Goal: Task Accomplishment & Management: Manage account settings

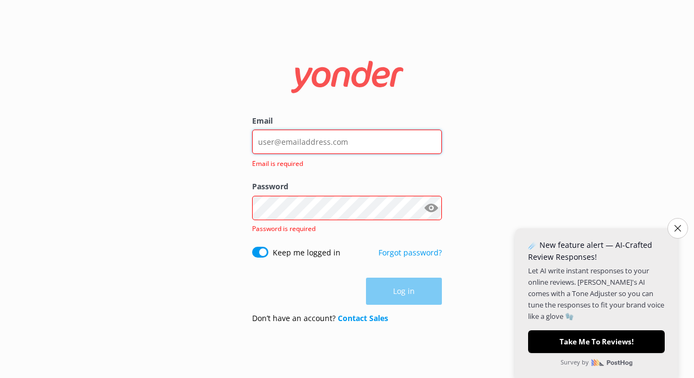
type input "[EMAIL_ADDRESS][DOMAIN_NAME]"
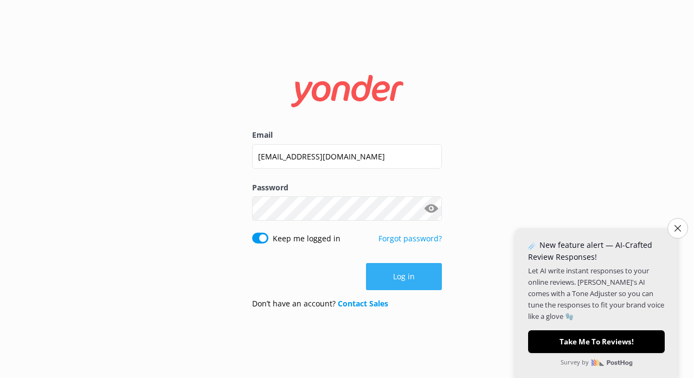
click at [391, 274] on button "Log in" at bounding box center [404, 276] width 76 height 27
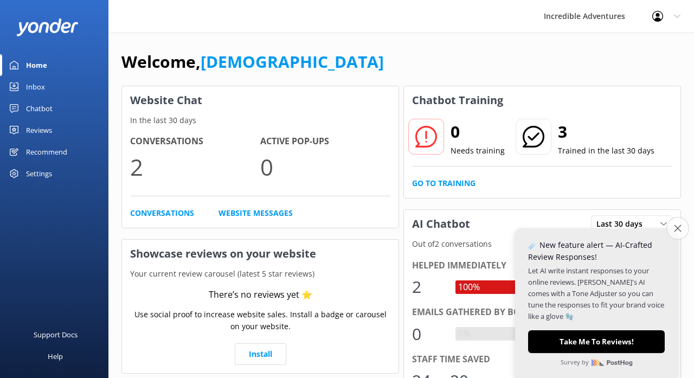
click at [675, 231] on icon "Close survey" at bounding box center [677, 227] width 7 height 7
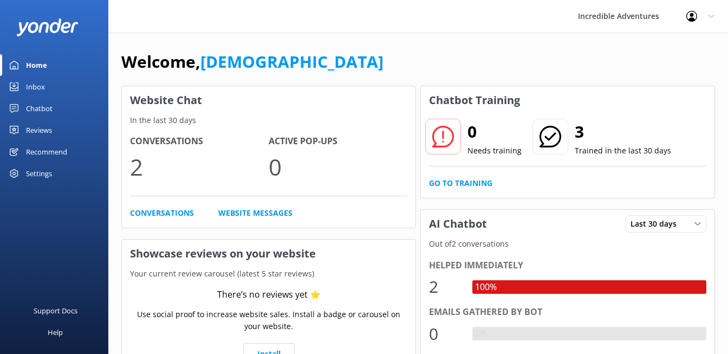
click at [693, 17] on icon at bounding box center [711, 16] width 7 height 7
click at [680, 42] on link "Profile Settings" at bounding box center [674, 46] width 108 height 27
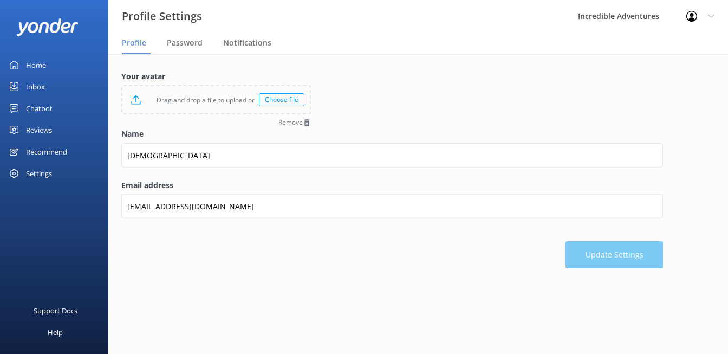
click at [287, 101] on div "Choose file" at bounding box center [282, 99] width 46 height 13
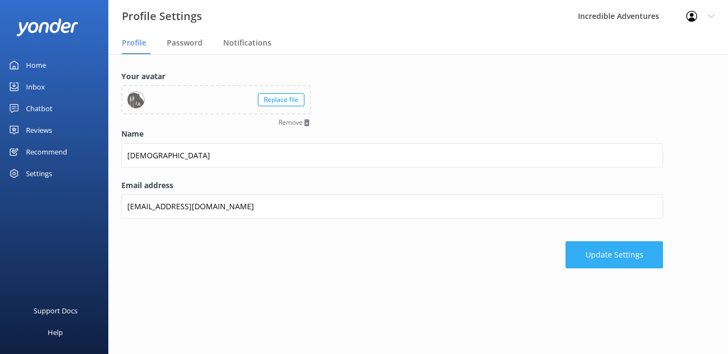
click at [602, 254] on button "Update Settings" at bounding box center [615, 254] width 98 height 27
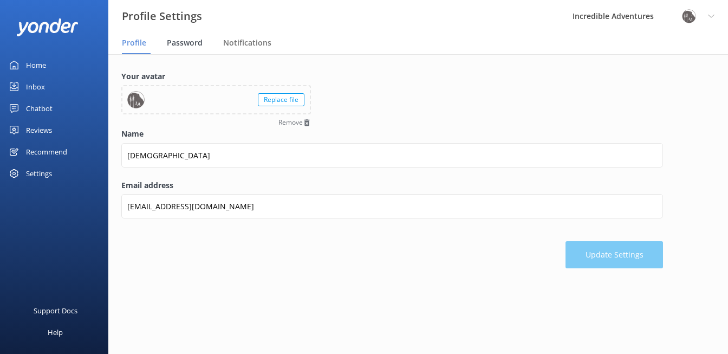
click at [195, 43] on span "Password" at bounding box center [185, 42] width 36 height 11
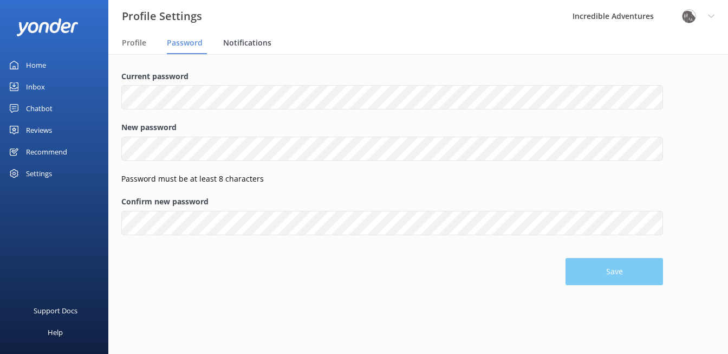
click at [239, 41] on span "Notifications" at bounding box center [247, 42] width 48 height 11
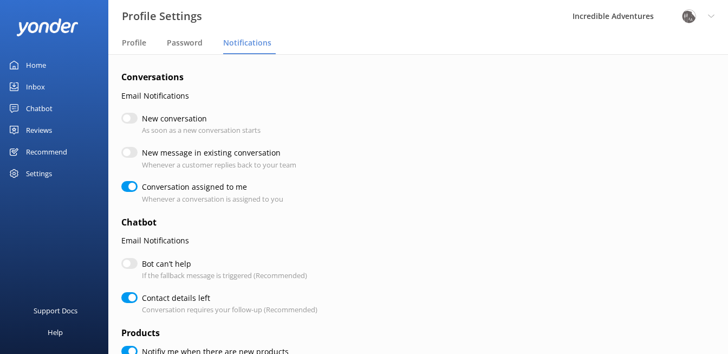
checkbox input "true"
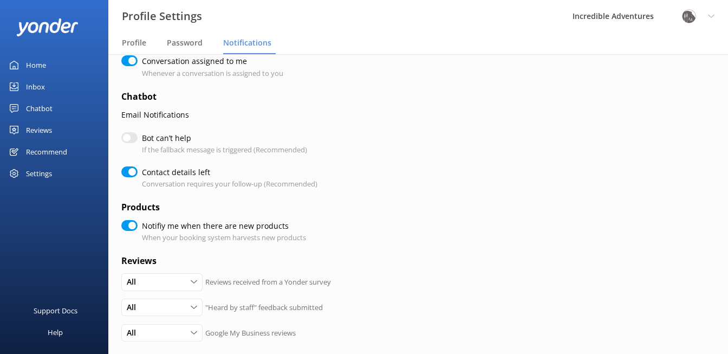
scroll to position [121, 0]
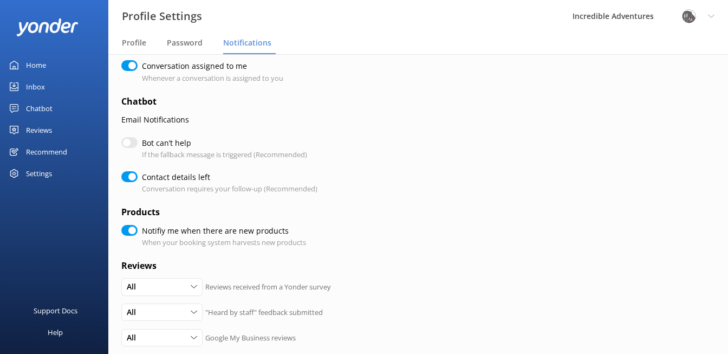
click at [132, 139] on input "Bot can’t help" at bounding box center [129, 142] width 16 height 11
checkbox input "true"
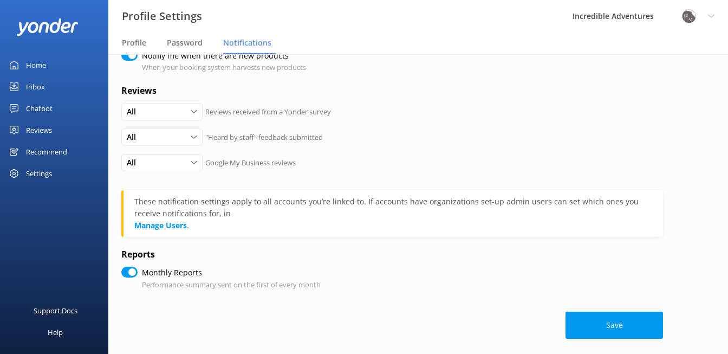
scroll to position [295, 0]
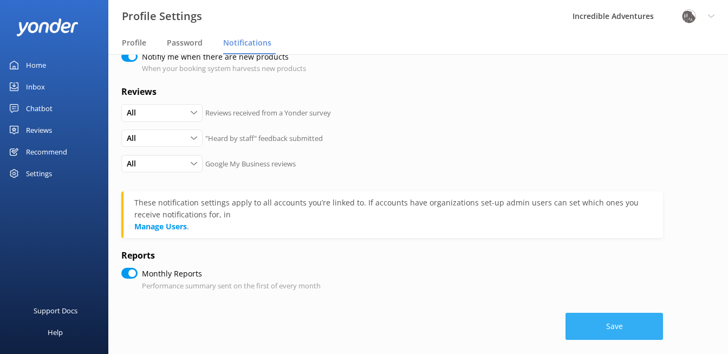
click at [576, 314] on button "Save" at bounding box center [615, 326] width 98 height 27
checkbox input "true"
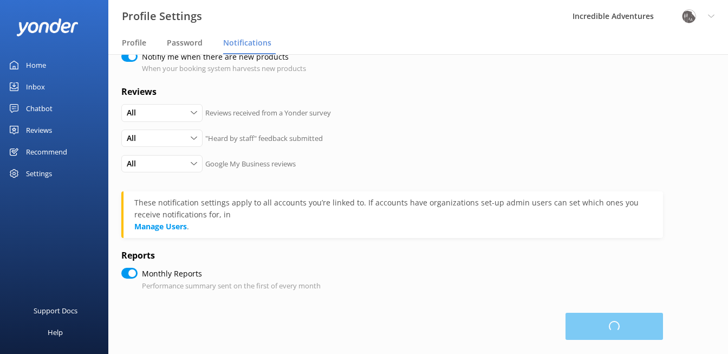
checkbox input "true"
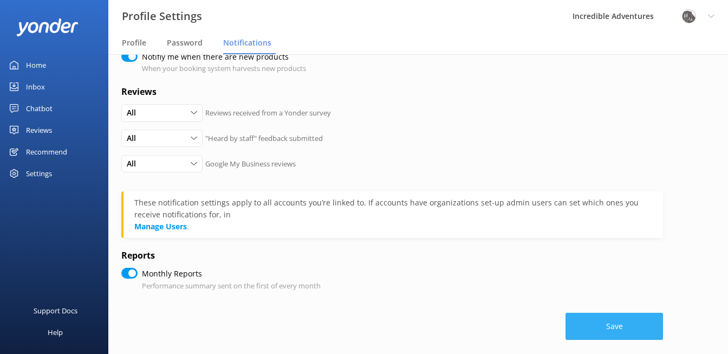
click at [602, 317] on button "Save" at bounding box center [615, 326] width 98 height 27
checkbox input "true"
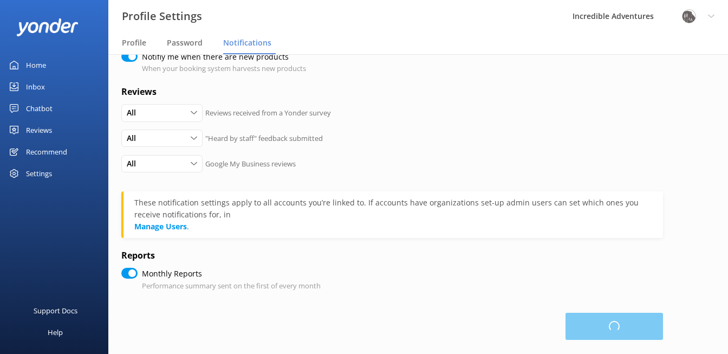
checkbox input "true"
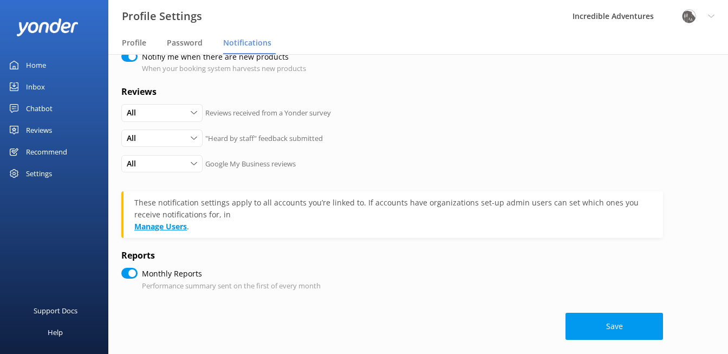
click at [166, 223] on link "Manage Users" at bounding box center [160, 226] width 53 height 10
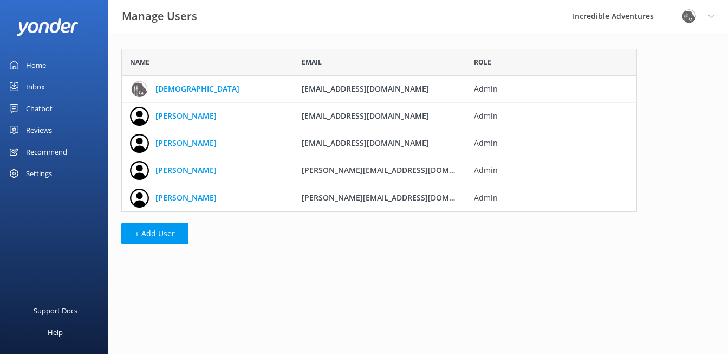
scroll to position [163, 516]
click at [177, 89] on link "[DEMOGRAPHIC_DATA]" at bounding box center [198, 89] width 84 height 12
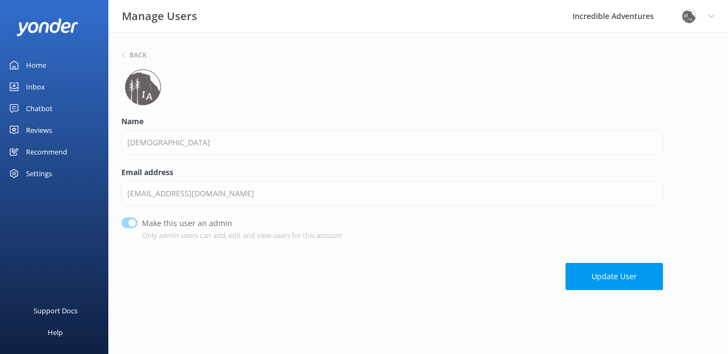
click at [693, 17] on icon at bounding box center [711, 16] width 7 height 7
click at [667, 46] on link "Profile Settings" at bounding box center [674, 46] width 108 height 27
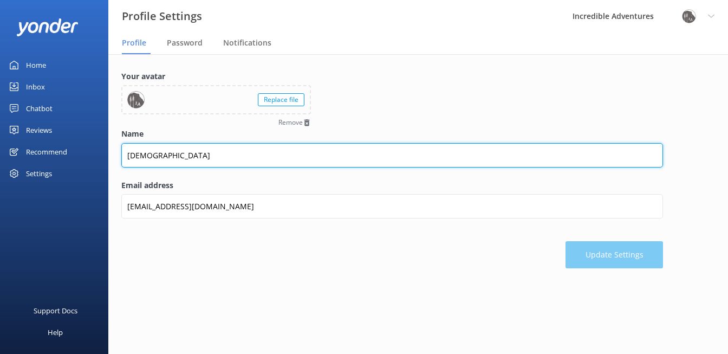
click at [277, 157] on input "[DEMOGRAPHIC_DATA]" at bounding box center [392, 155] width 542 height 24
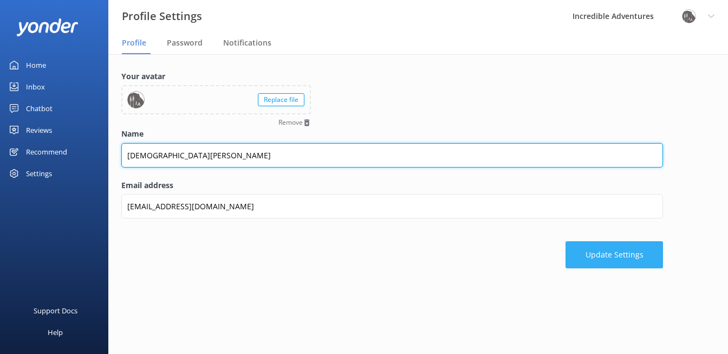
type input "[DEMOGRAPHIC_DATA][PERSON_NAME]"
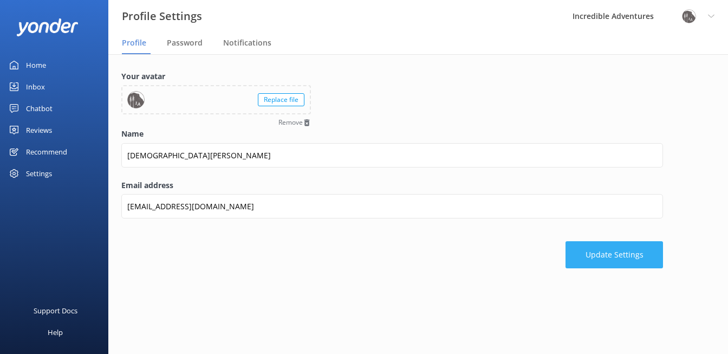
click at [599, 252] on button "Update Settings" at bounding box center [615, 254] width 98 height 27
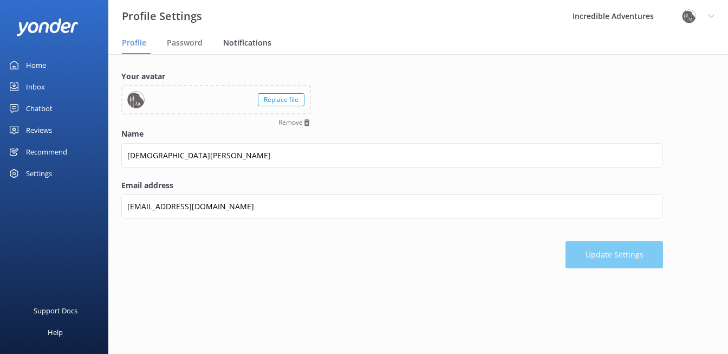
click at [252, 42] on span "Notifications" at bounding box center [247, 42] width 48 height 11
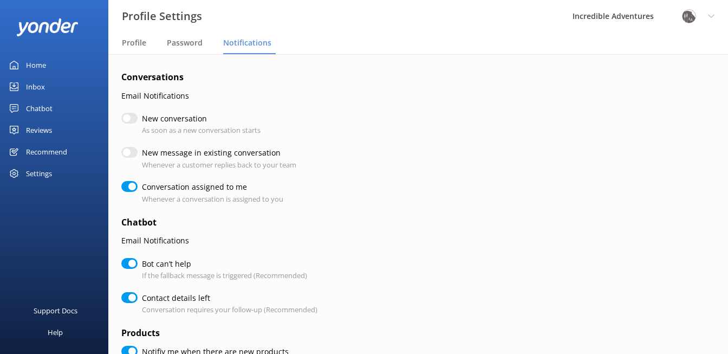
checkbox input "true"
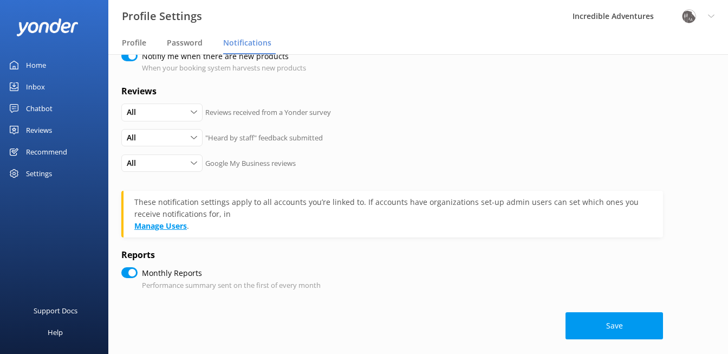
scroll to position [295, 0]
click at [171, 221] on link "Manage Users" at bounding box center [160, 226] width 53 height 10
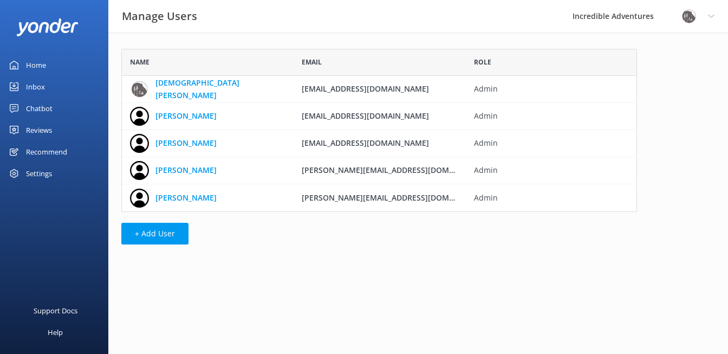
scroll to position [0, 0]
click at [615, 14] on div "Incredible Adventures" at bounding box center [613, 16] width 108 height 33
click at [35, 63] on div "Home" at bounding box center [36, 65] width 20 height 22
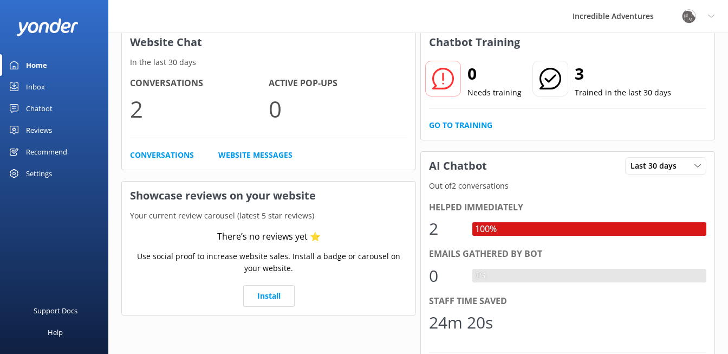
scroll to position [59, 0]
